Goal: Find contact information: Find contact information

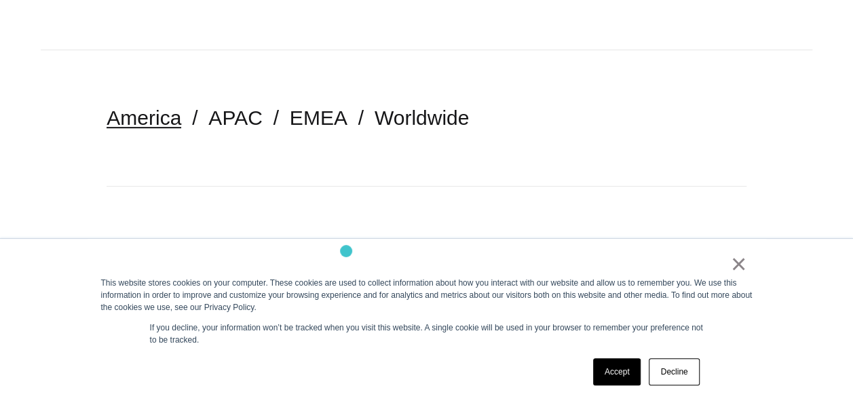
scroll to position [271, 0]
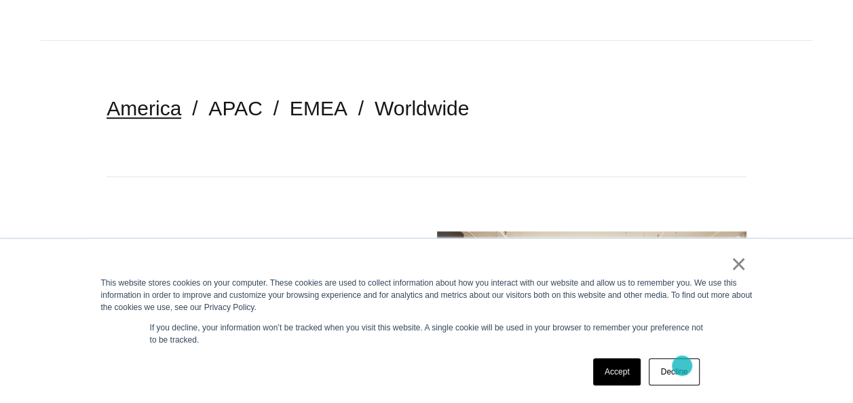
click at [682, 366] on link "Decline" at bounding box center [674, 371] width 50 height 27
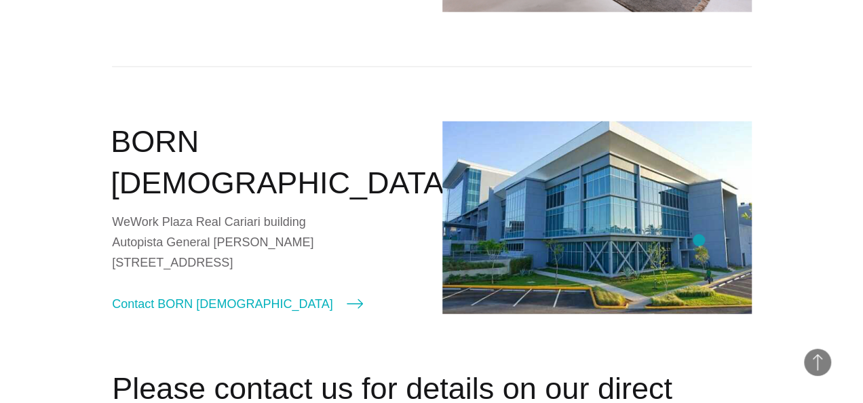
scroll to position [1764, 0]
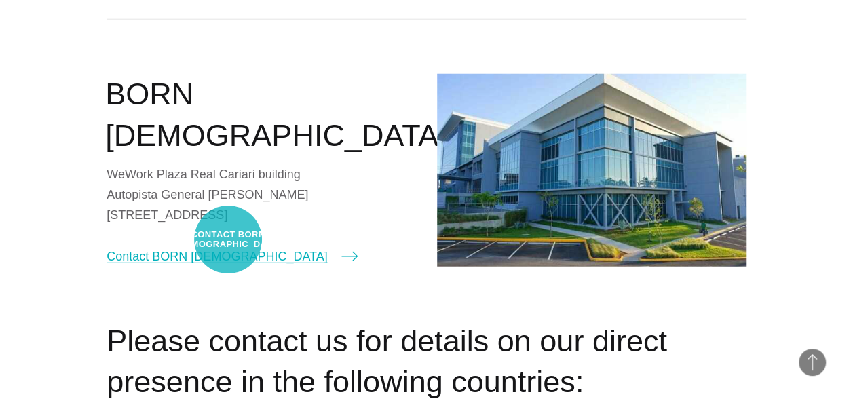
click at [228, 247] on link "Contact BORN [DEMOGRAPHIC_DATA]" at bounding box center [232, 256] width 250 height 19
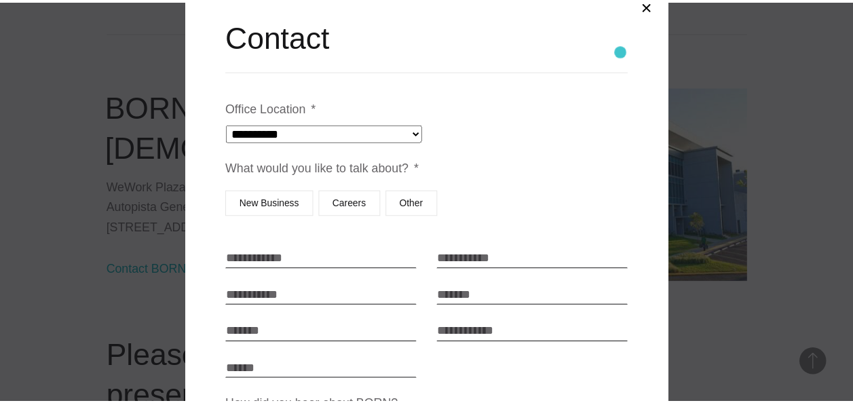
scroll to position [0, 0]
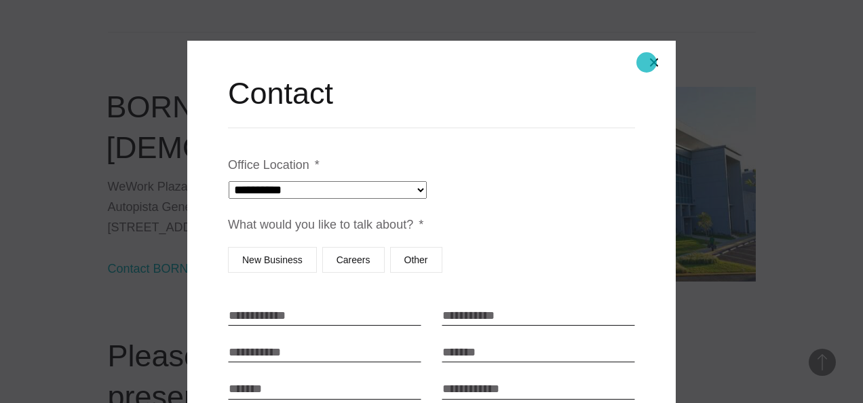
click at [647, 62] on button "Close modal" at bounding box center [654, 62] width 33 height 33
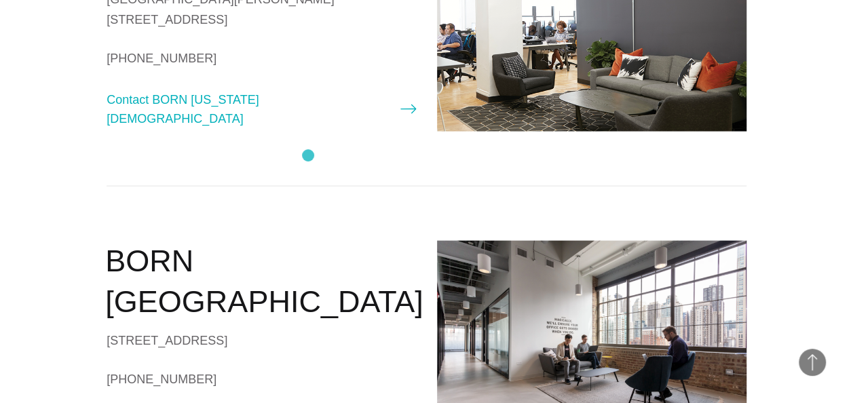
scroll to position [1221, 0]
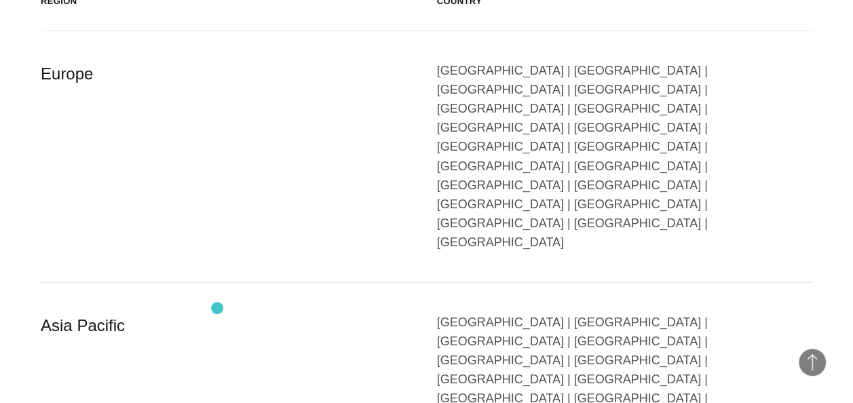
scroll to position [2374, 0]
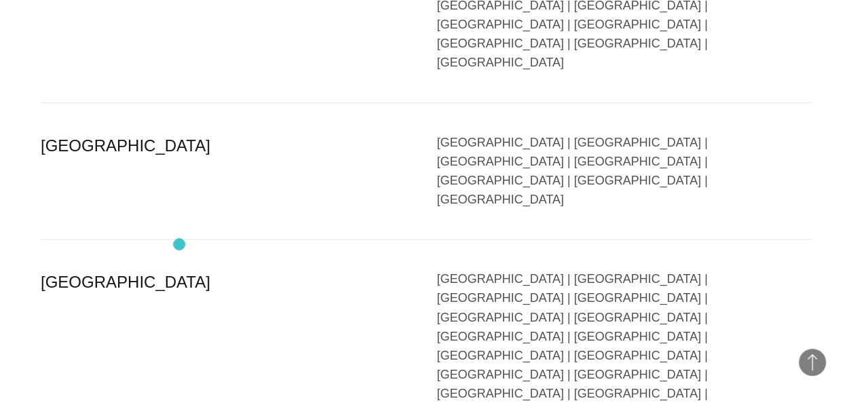
scroll to position [3324, 0]
